Goal: Task Accomplishment & Management: Manage account settings

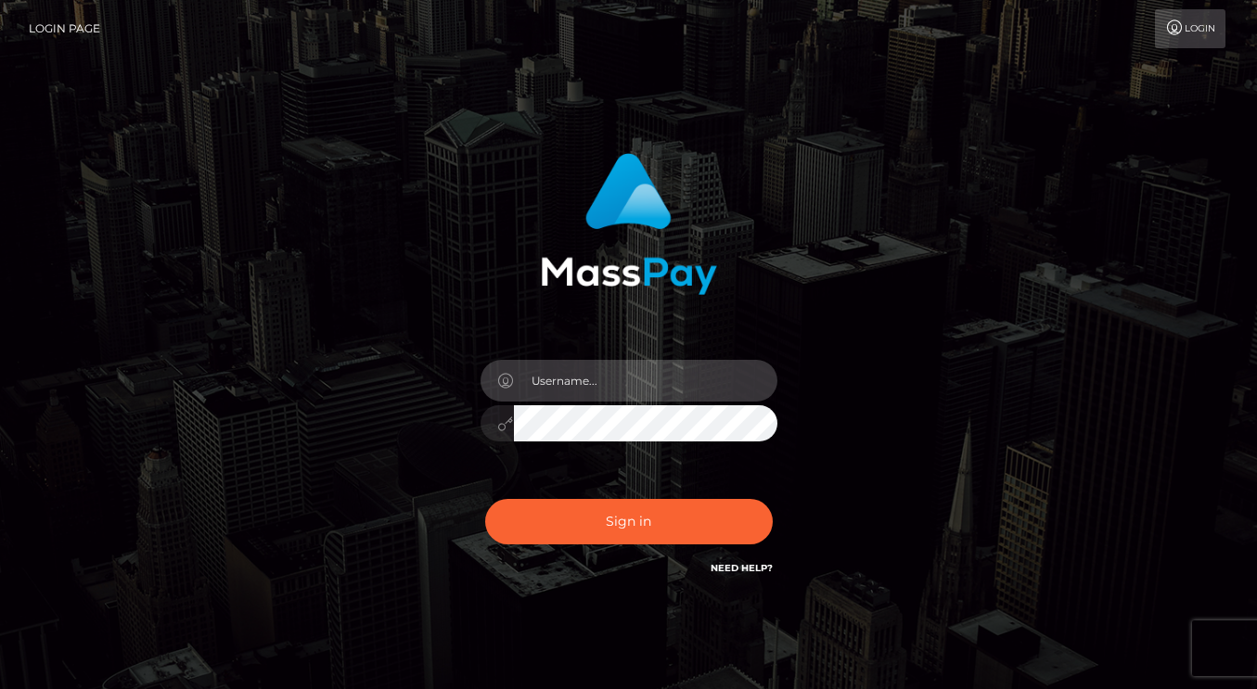
type input "dmen.fire"
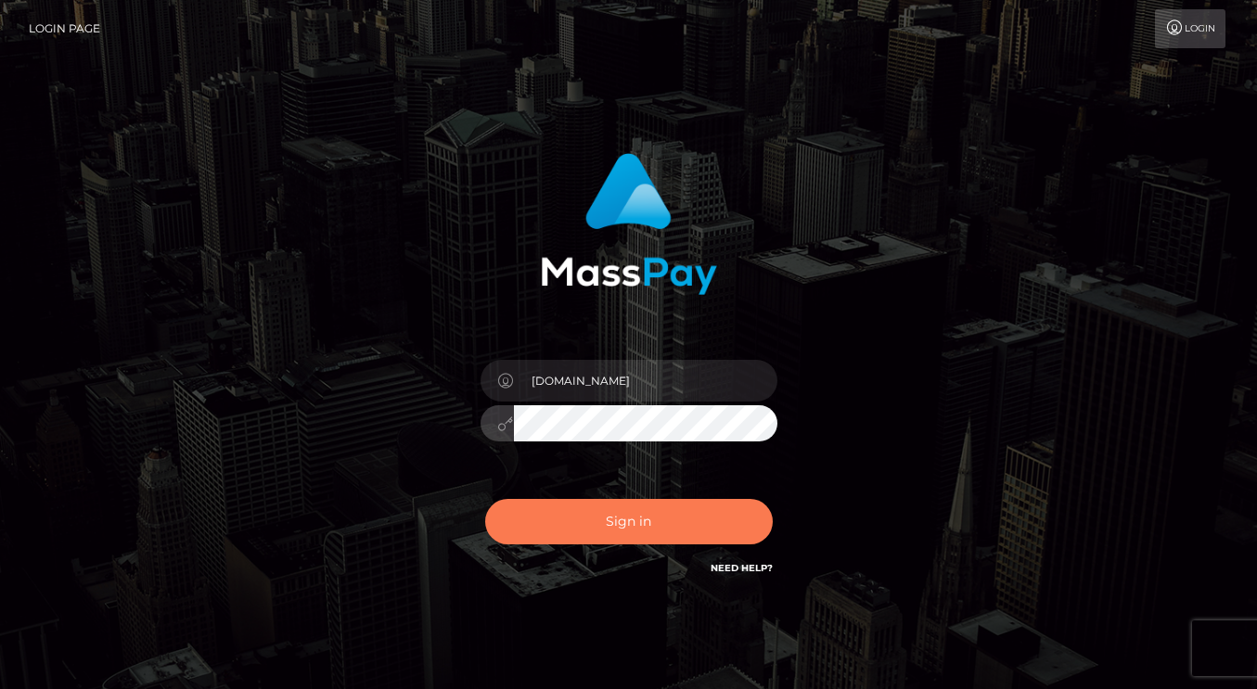
click at [636, 527] on button "Sign in" at bounding box center [629, 521] width 288 height 45
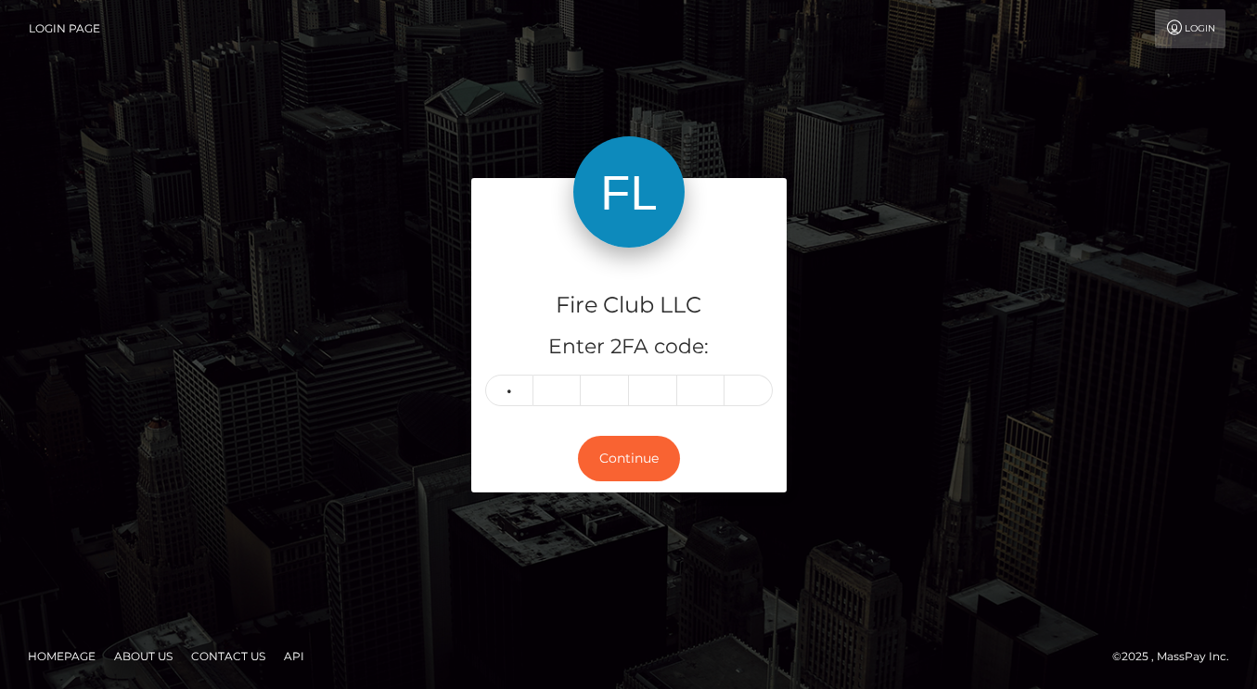
type input "1"
type input "5"
type input "4"
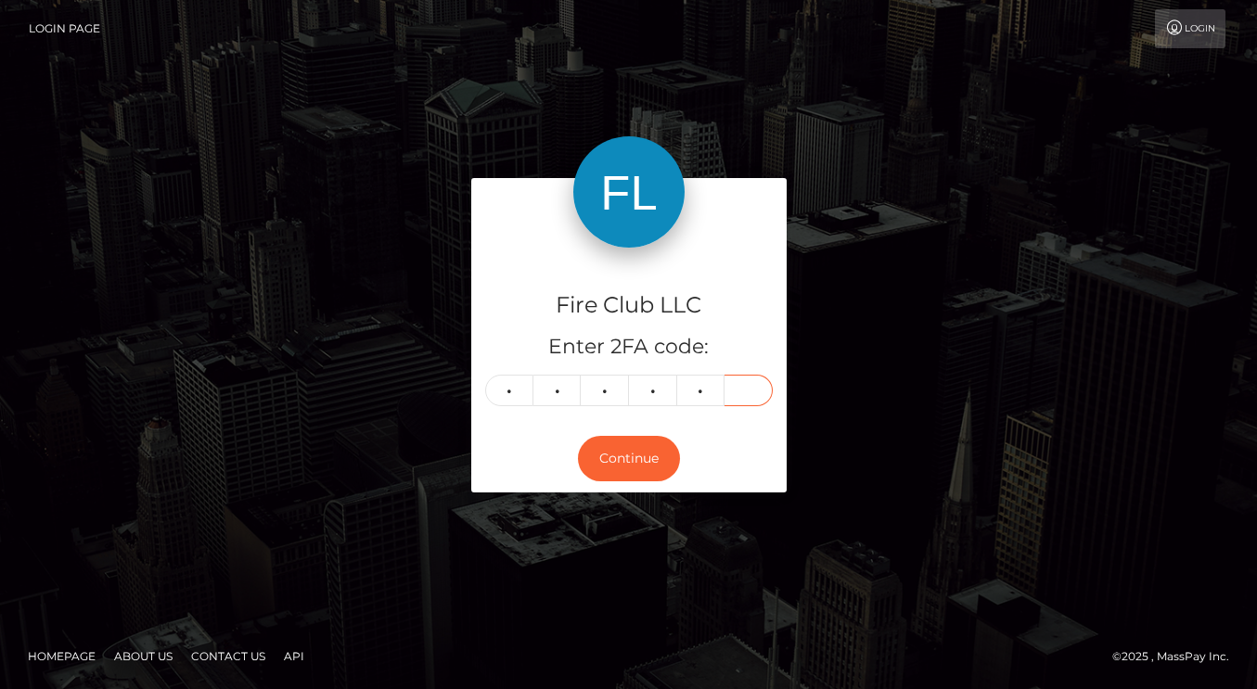
type input "0"
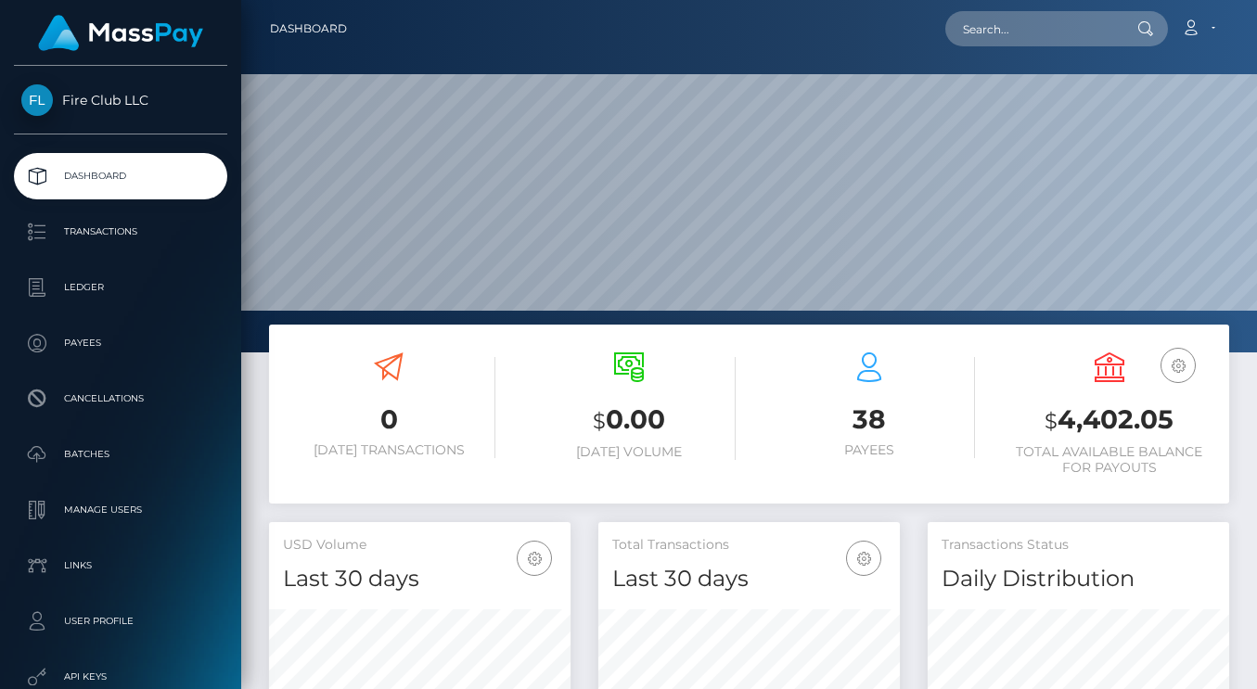
scroll to position [327, 302]
drag, startPoint x: 1050, startPoint y: 424, endPoint x: 1195, endPoint y: 411, distance: 145.3
click at [1195, 411] on h3 "$ 4,402.05" at bounding box center [1109, 421] width 212 height 38
copy h3 "$ 4,402.05"
click at [1213, 32] on link "Account" at bounding box center [1198, 28] width 55 height 39
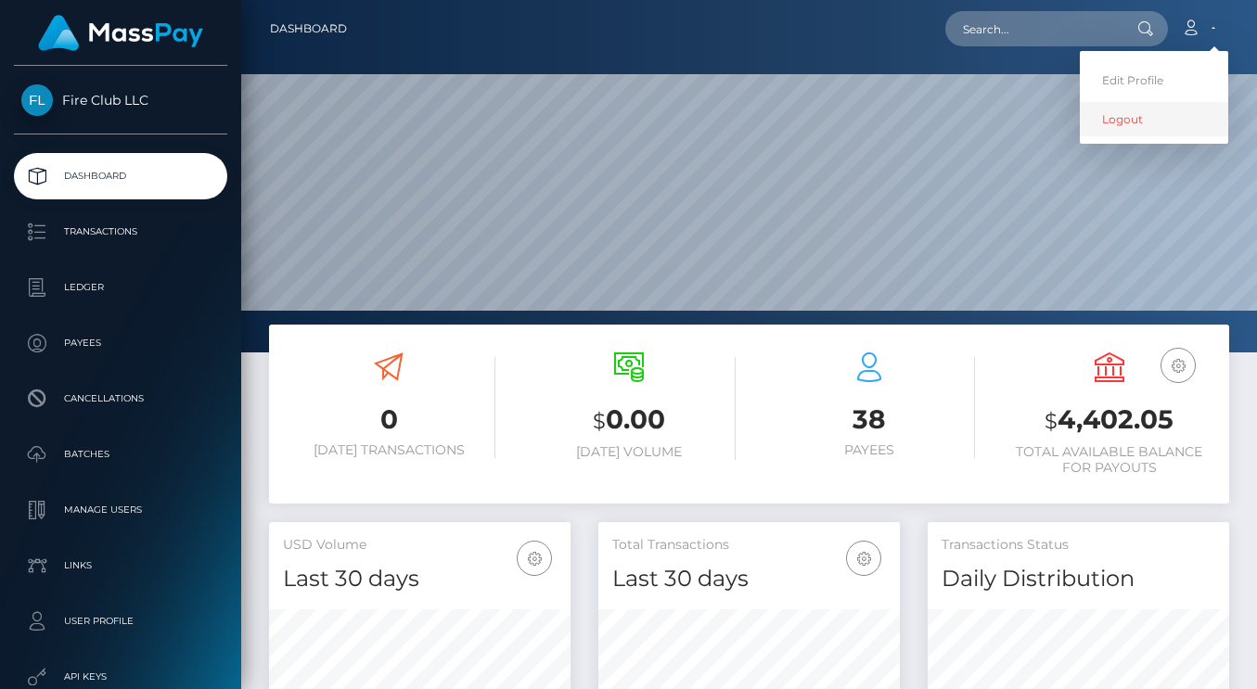
click at [1162, 127] on link "Logout" at bounding box center [1154, 119] width 148 height 34
